Goal: Transaction & Acquisition: Purchase product/service

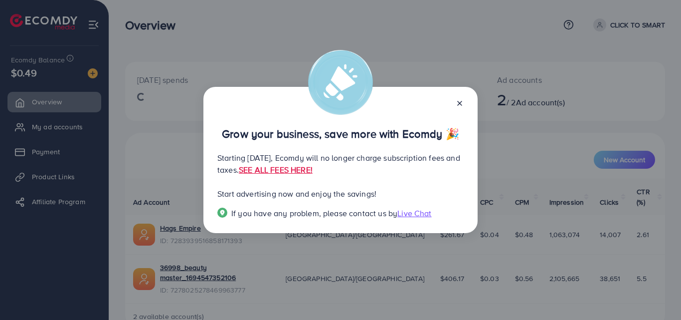
click at [458, 105] on line at bounding box center [460, 103] width 4 height 4
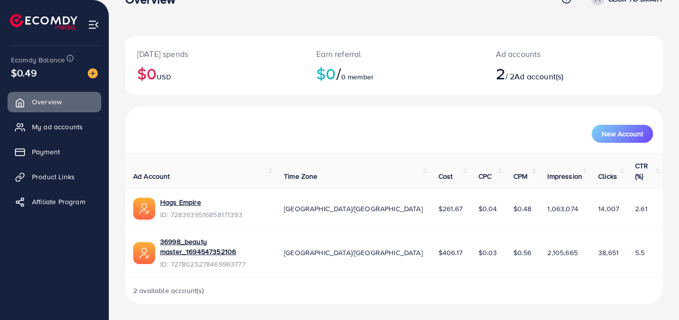
scroll to position [5, 0]
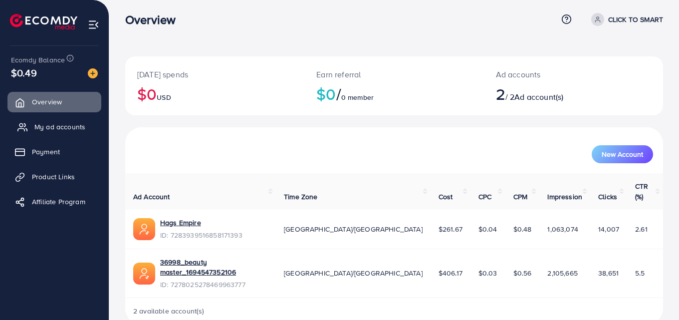
click at [45, 126] on span "My ad accounts" at bounding box center [59, 127] width 51 height 10
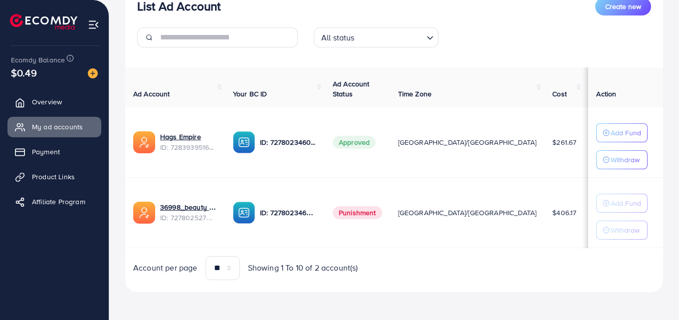
scroll to position [87, 0]
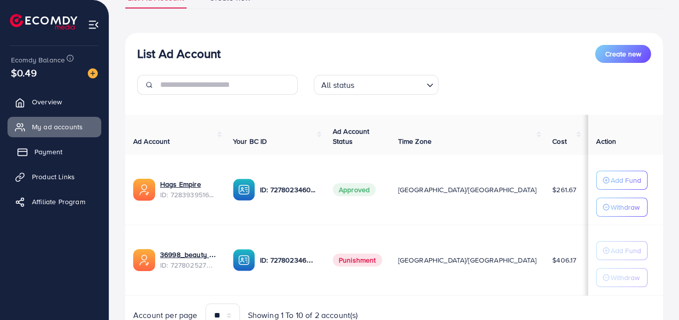
click at [51, 153] on span "Payment" at bounding box center [48, 152] width 28 height 10
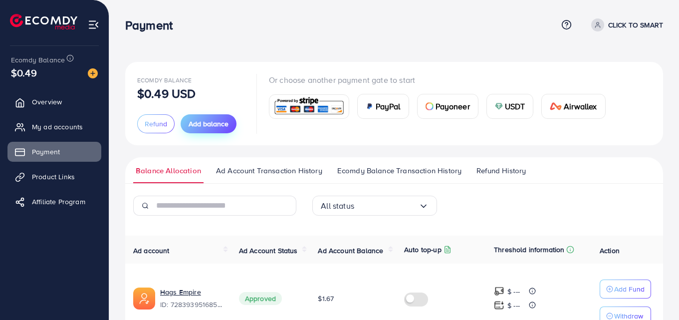
click at [211, 123] on span "Add balance" at bounding box center [209, 124] width 40 height 10
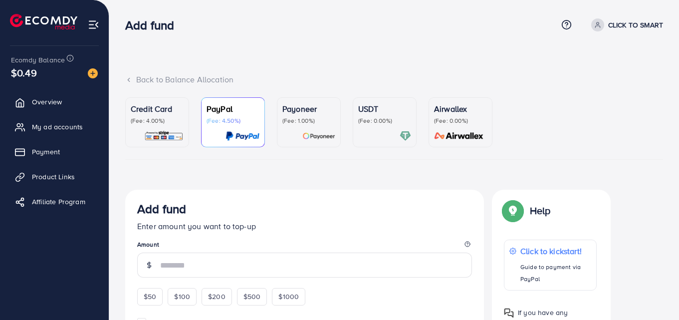
click at [375, 113] on p "USDT" at bounding box center [384, 109] width 53 height 12
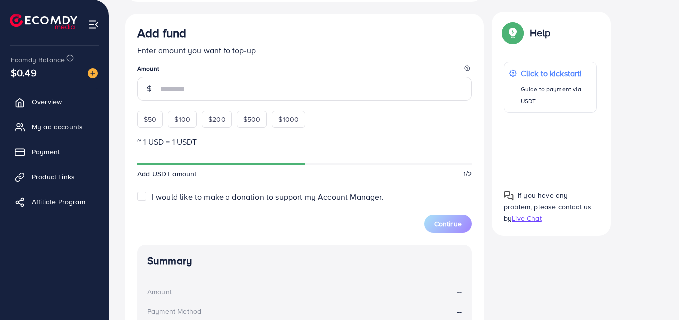
scroll to position [249, 0]
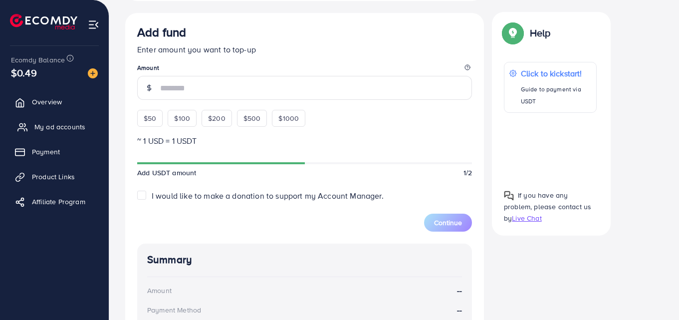
click at [49, 128] on span "My ad accounts" at bounding box center [59, 127] width 51 height 10
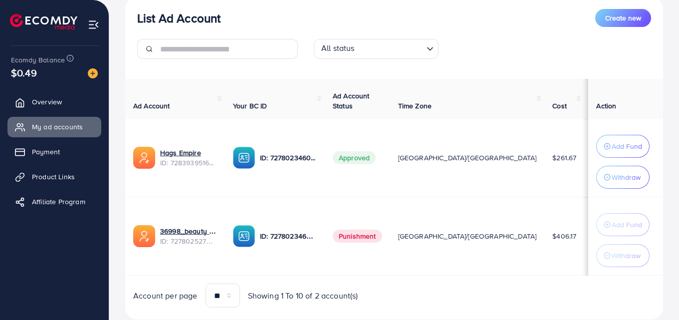
scroll to position [150, 0]
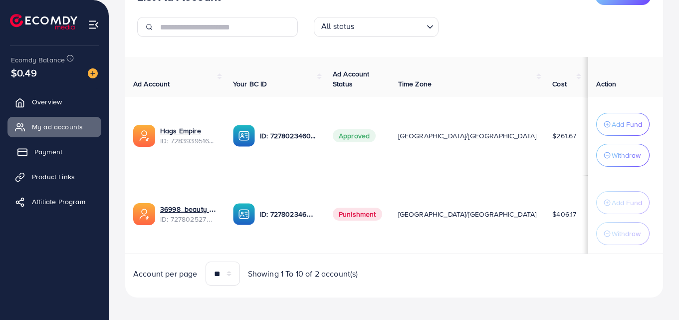
click at [44, 154] on span "Payment" at bounding box center [48, 152] width 28 height 10
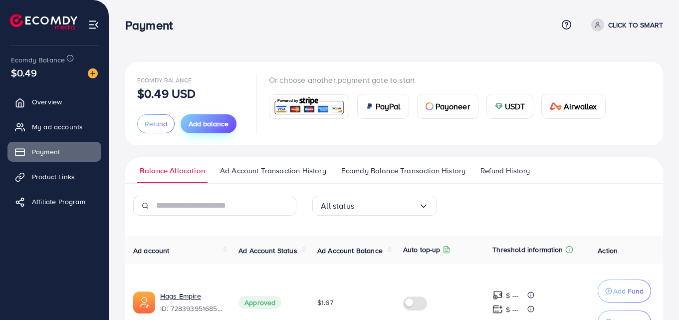
click at [199, 122] on span "Add balance" at bounding box center [209, 124] width 40 height 10
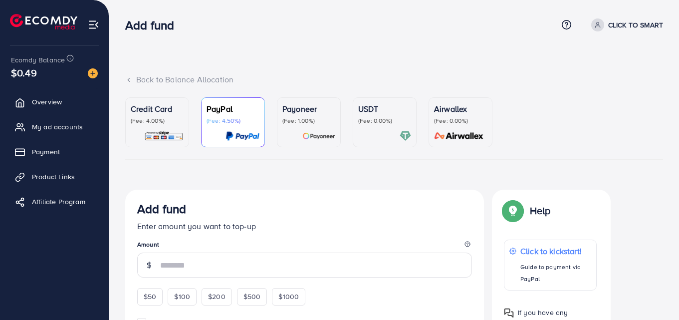
click at [370, 118] on p "(Fee: 0.00%)" at bounding box center [384, 121] width 53 height 8
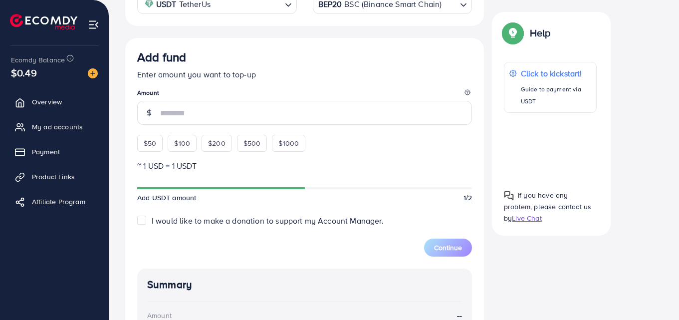
scroll to position [249, 0]
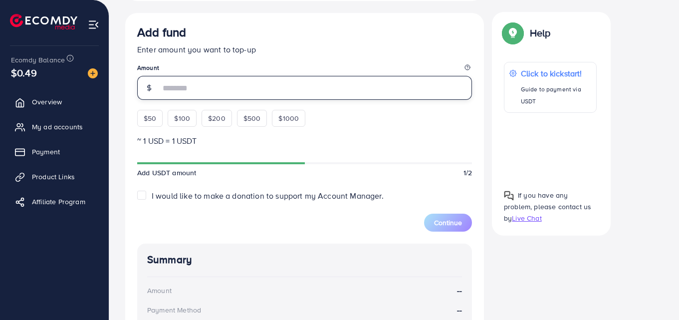
click at [185, 88] on input "number" at bounding box center [316, 88] width 312 height 24
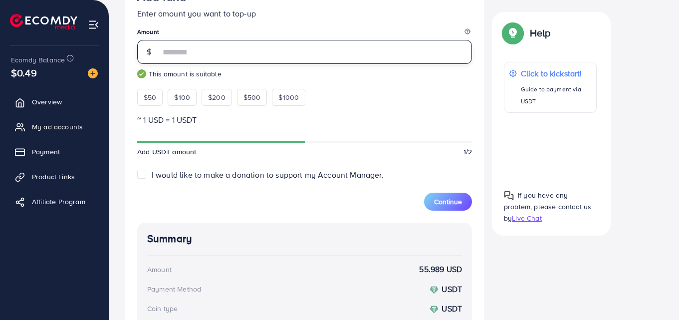
scroll to position [285, 0]
type input "**"
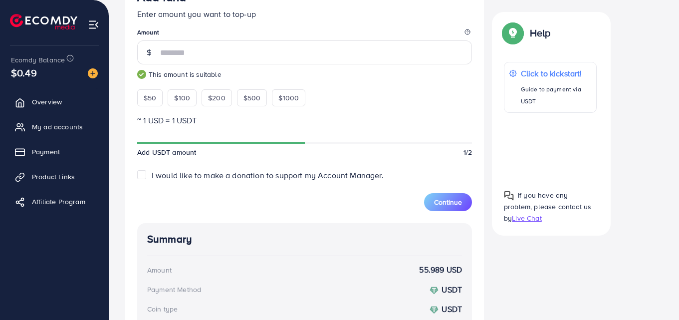
click at [152, 175] on label "I would like to make a donation to support my Account Manager." at bounding box center [268, 175] width 232 height 11
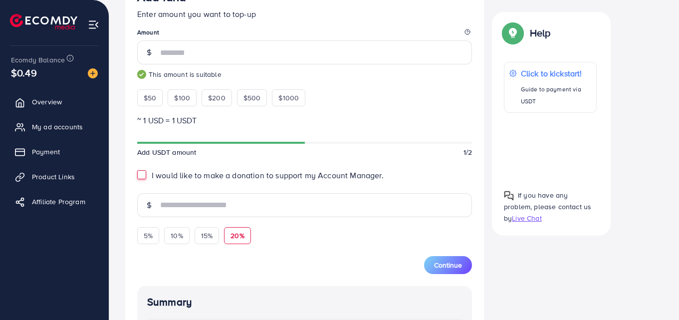
scroll to position [335, 0]
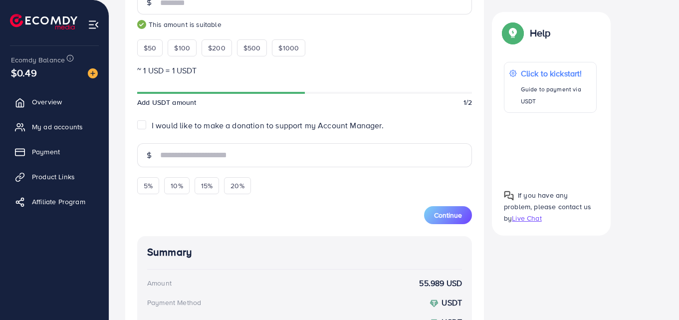
click at [152, 127] on label "I would like to make a donation to support my Account Manager." at bounding box center [268, 125] width 232 height 11
type input "*"
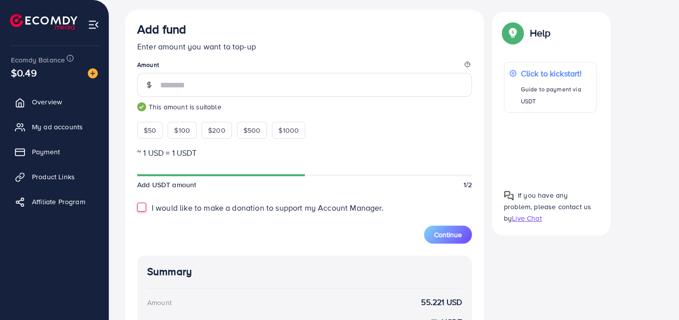
scroll to position [235, 0]
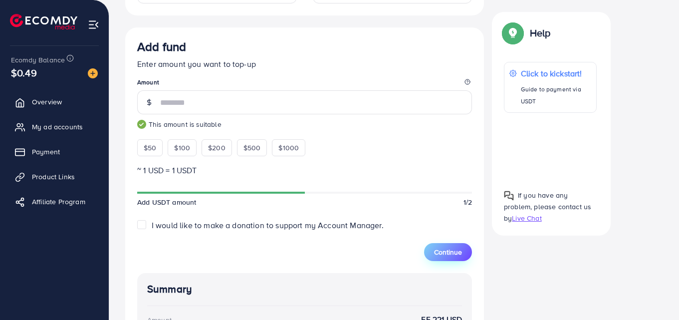
click at [443, 250] on span "Continue" at bounding box center [448, 252] width 28 height 10
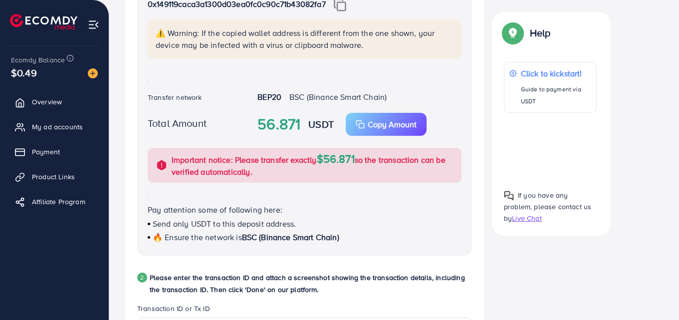
scroll to position [275, 0]
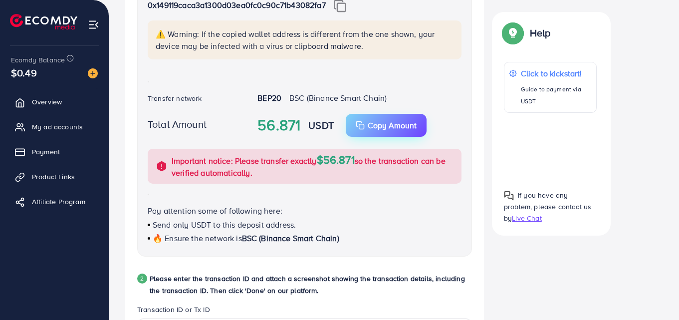
click at [386, 122] on p "Copy Amount" at bounding box center [392, 125] width 49 height 12
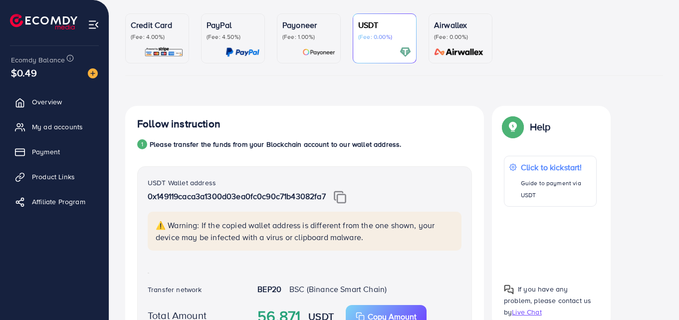
scroll to position [0, 0]
